Goal: Go to known website: Access a specific website the user already knows

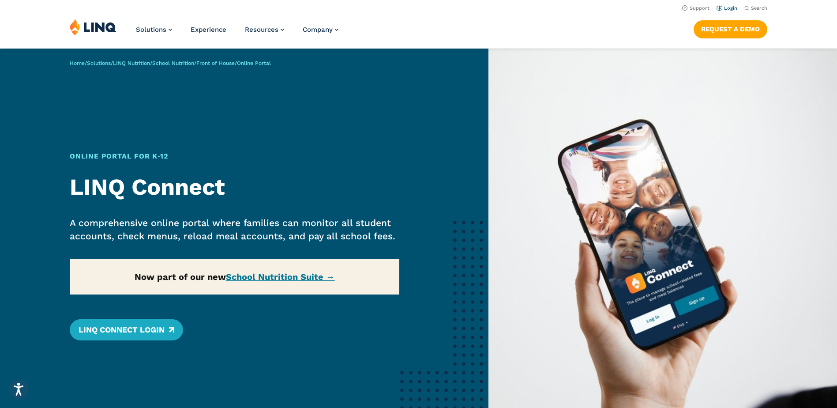
click at [731, 8] on link "Login" at bounding box center [727, 8] width 21 height 6
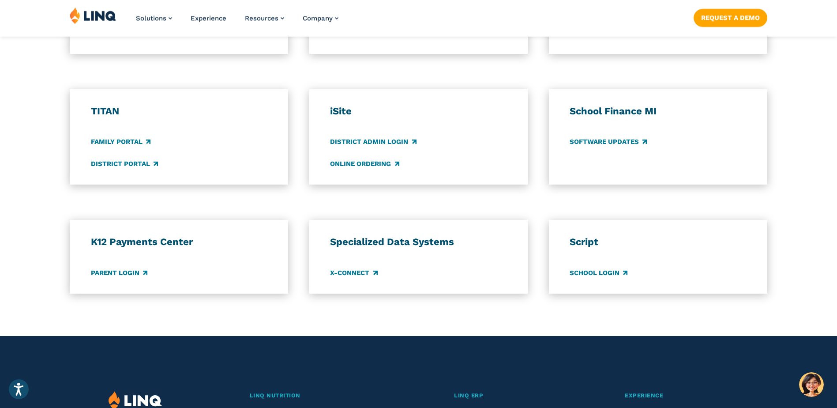
scroll to position [618, 0]
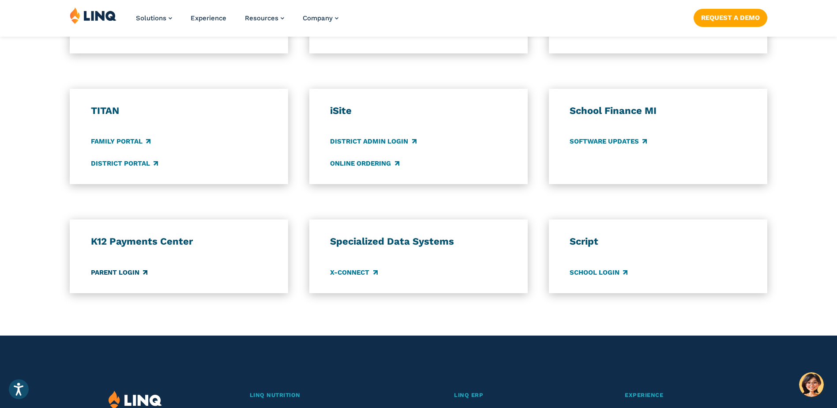
click at [127, 274] on link "Parent Login" at bounding box center [119, 273] width 57 height 10
